Goal: Go to known website: Access a specific website the user already knows

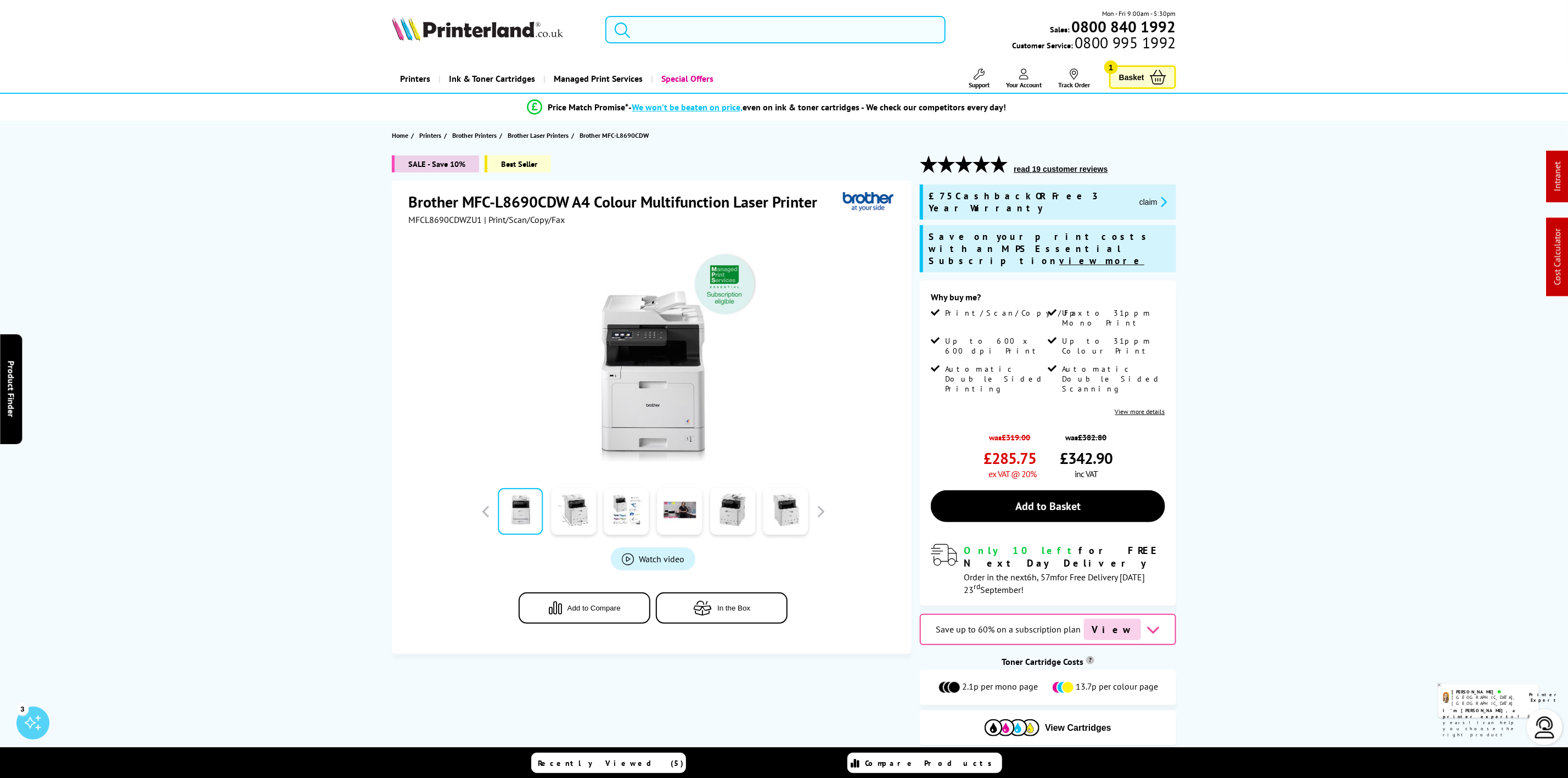
click at [742, 41] on input "search" at bounding box center [775, 29] width 339 height 27
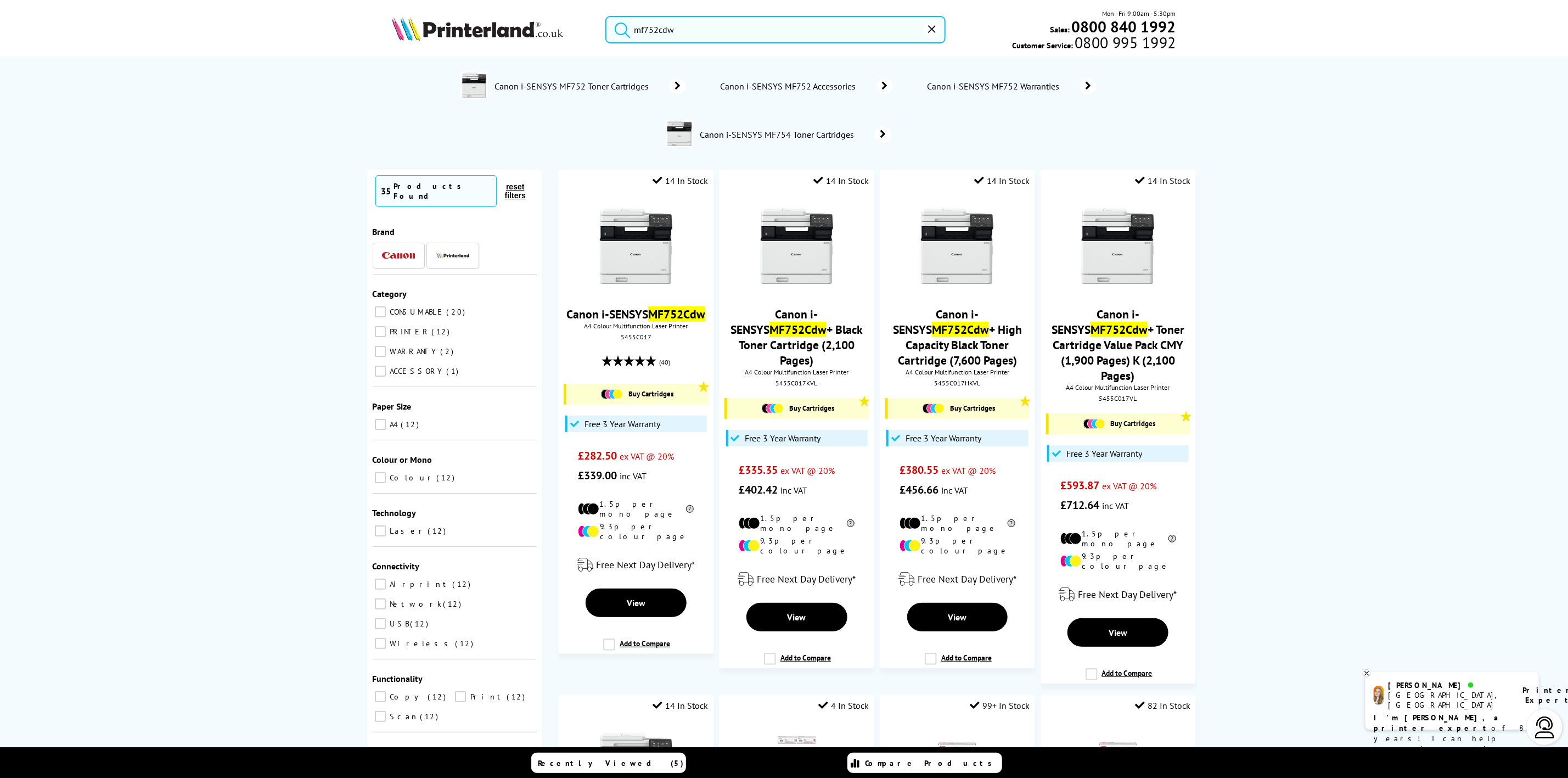
type input "mf752cdw"
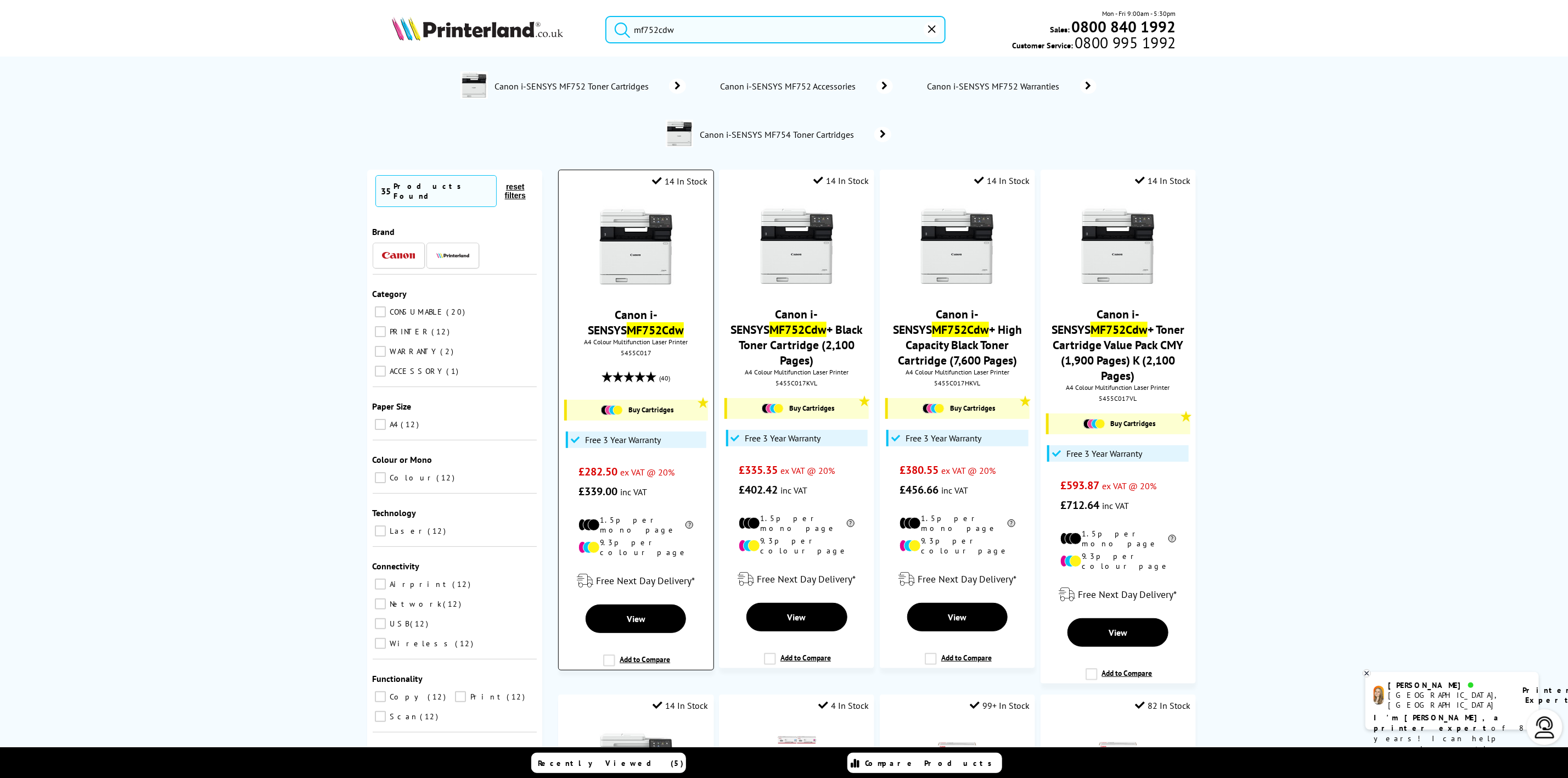
click at [631, 356] on div "5455C017" at bounding box center [635, 353] width 138 height 8
copy div "5455C017"
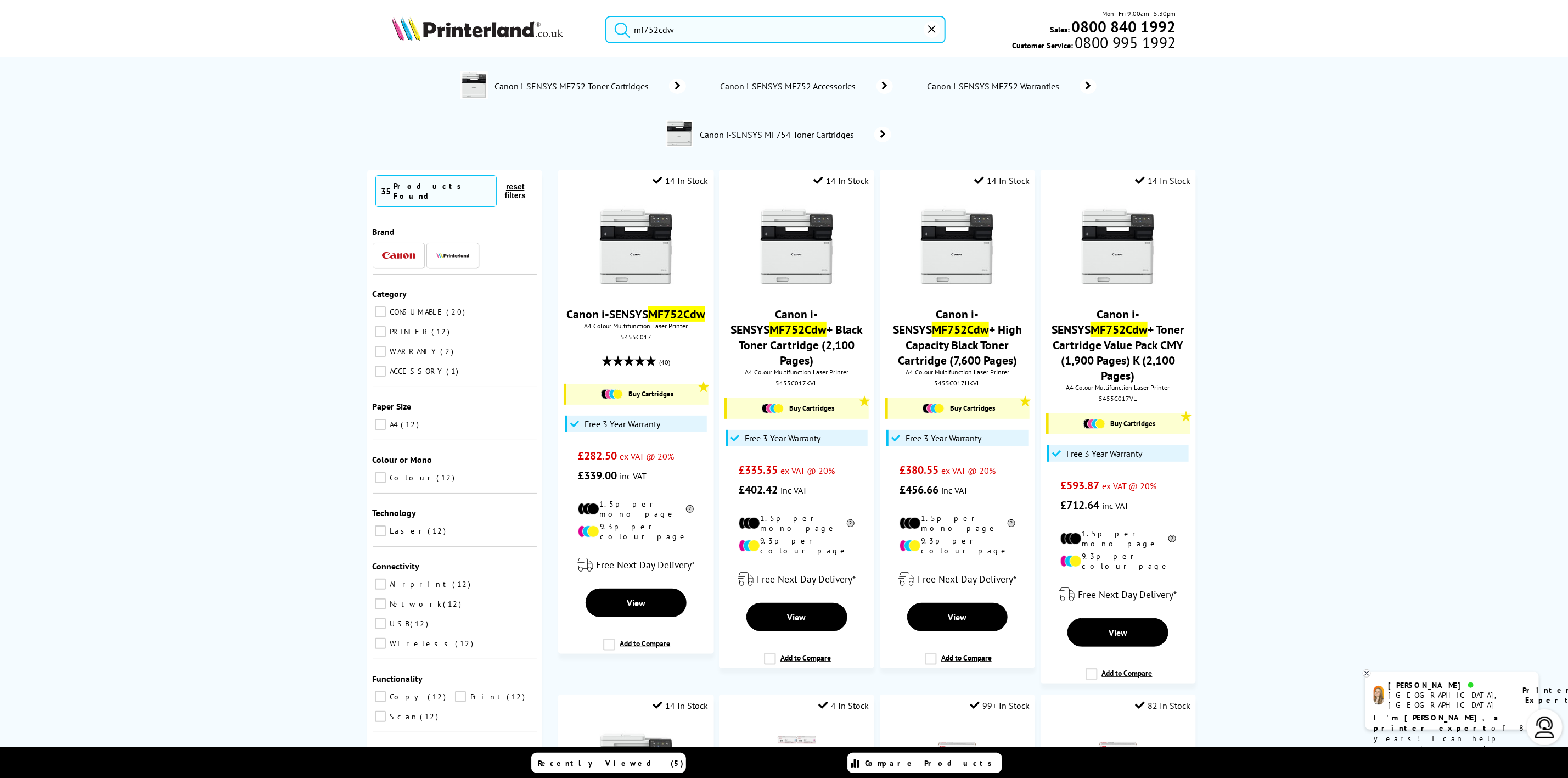
click at [552, 53] on div "mf752cdw Mon - Fri 9:00am - 5:30pm Sales: 0800 840 1992 Customer Service: 0800 …" at bounding box center [784, 32] width 878 height 48
click at [514, 39] on img at bounding box center [476, 28] width 171 height 24
